Goal: Find specific page/section: Find specific page/section

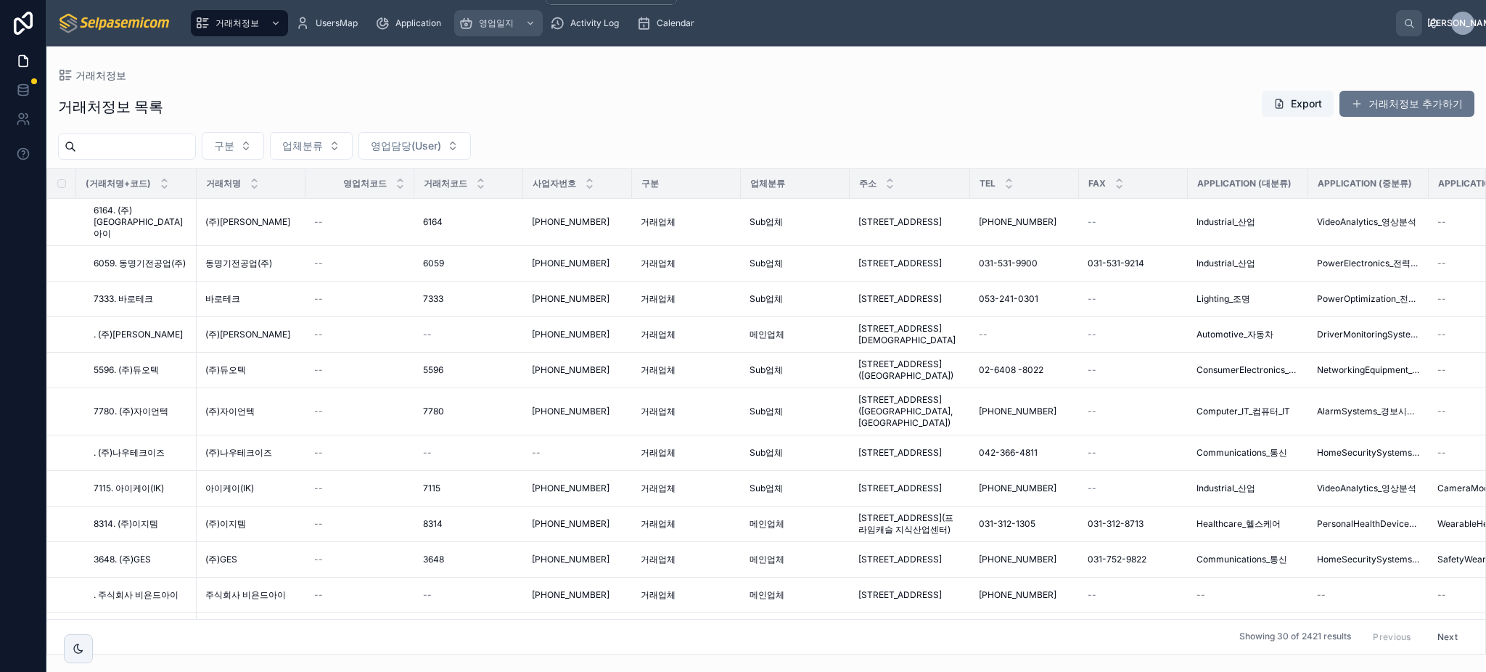
drag, startPoint x: 495, startPoint y: 30, endPoint x: 504, endPoint y: 38, distance: 11.8
click at [495, 30] on div "영업일지" at bounding box center [499, 23] width 80 height 23
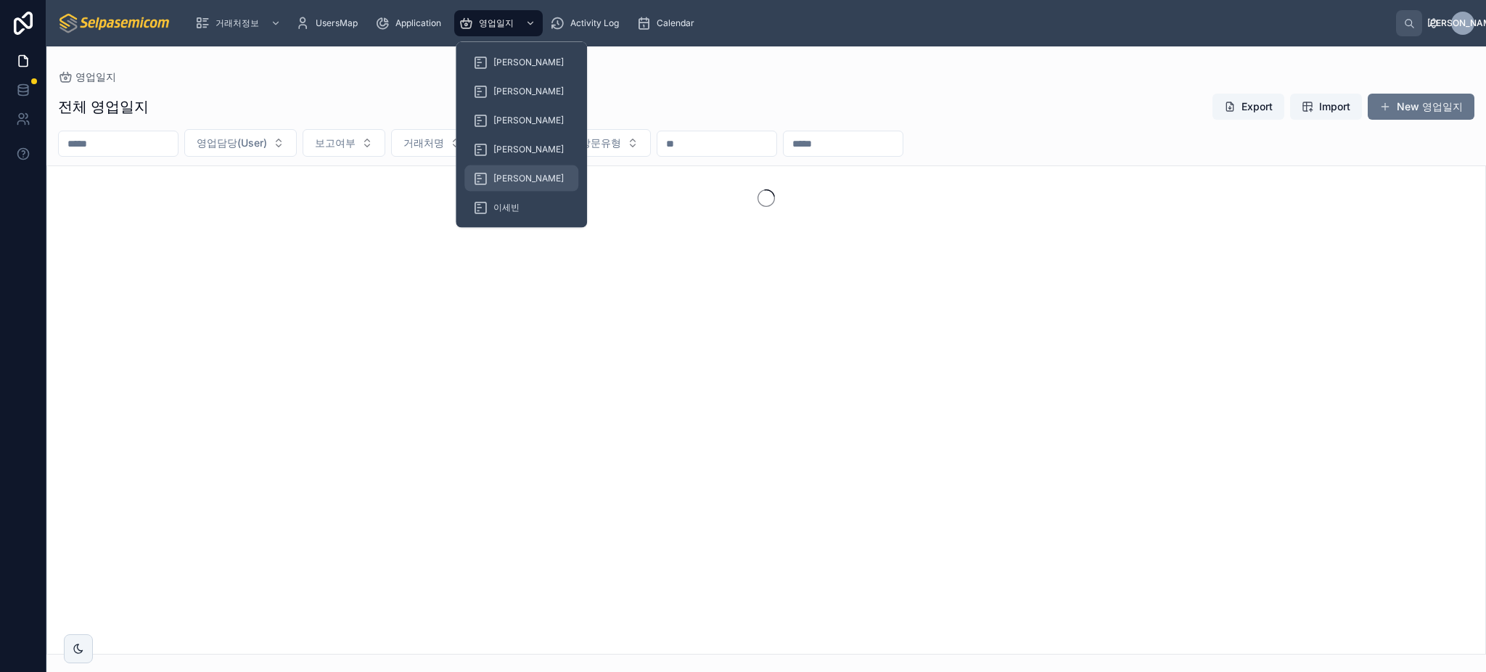
click at [509, 175] on span "[PERSON_NAME]" at bounding box center [528, 179] width 70 height 12
